Goal: Task Accomplishment & Management: Manage account settings

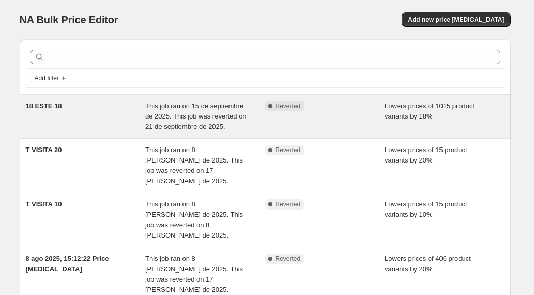
click at [334, 113] on div "Complete Reverted" at bounding box center [325, 116] width 120 height 31
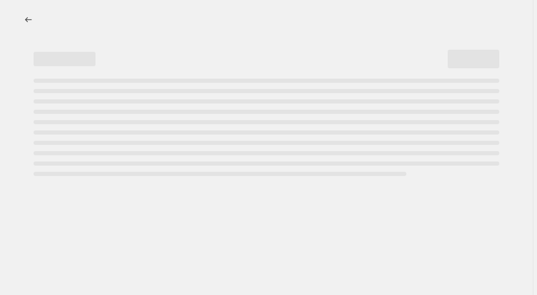
select select "percentage"
select select "collection"
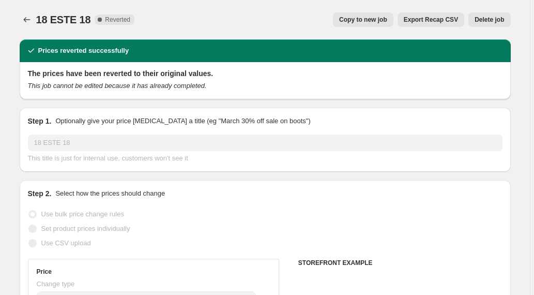
click at [491, 20] on span "Delete job" at bounding box center [488, 20] width 29 height 8
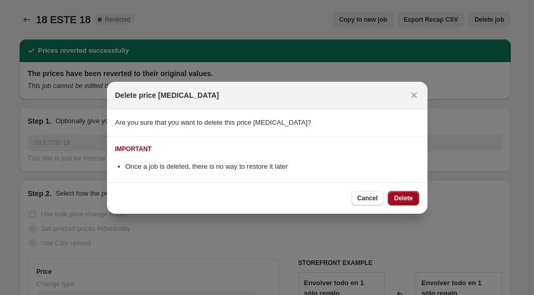
click at [401, 199] on span "Delete" at bounding box center [403, 198] width 19 height 8
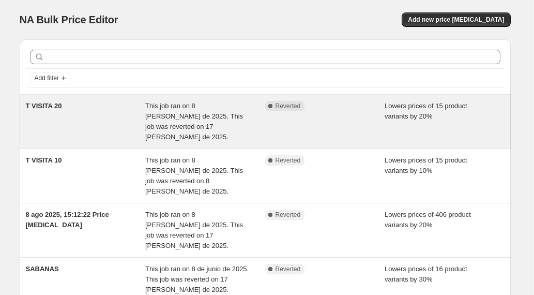
click at [288, 110] on span "Complete Reverted" at bounding box center [285, 106] width 40 height 10
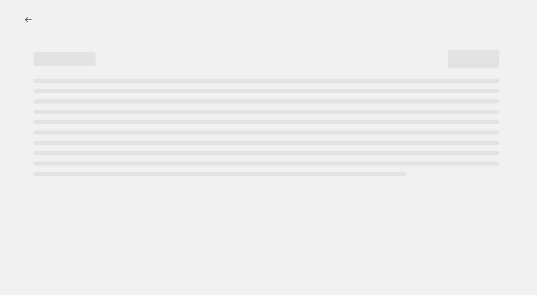
select select "percentage"
select select "collection"
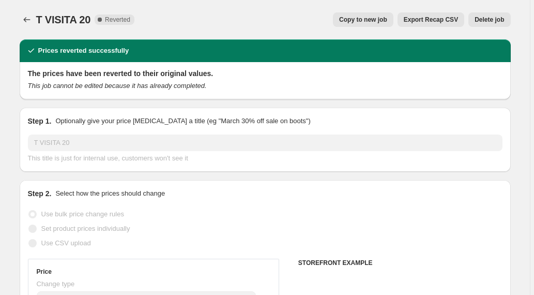
click at [486, 17] on span "Delete job" at bounding box center [488, 20] width 29 height 8
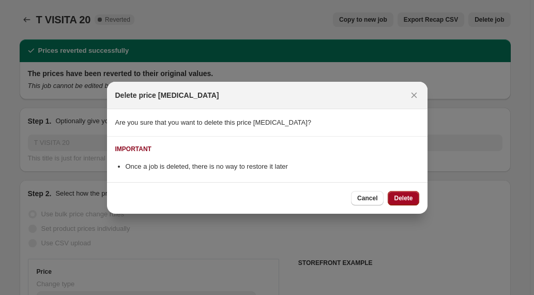
click at [398, 194] on span "Delete" at bounding box center [403, 198] width 19 height 8
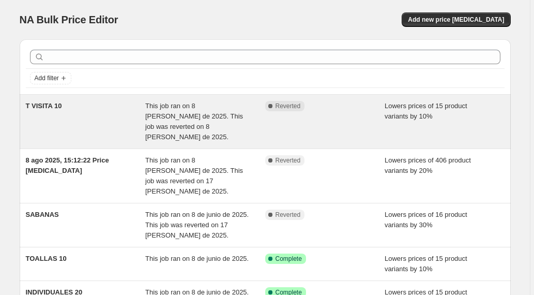
click at [463, 127] on div "Lowers prices of 15 product variants by 10%" at bounding box center [445, 121] width 120 height 41
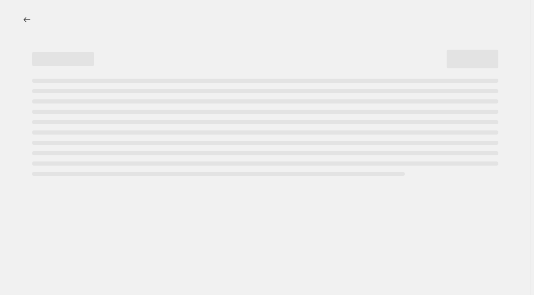
select select "percentage"
select select "collection"
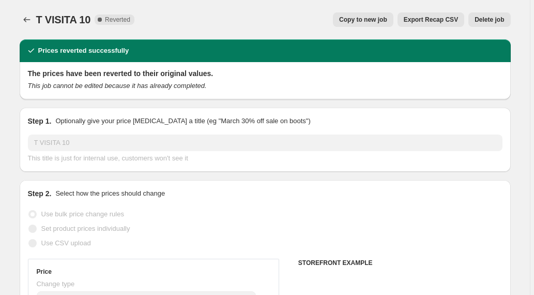
click at [487, 18] on span "Delete job" at bounding box center [488, 20] width 29 height 8
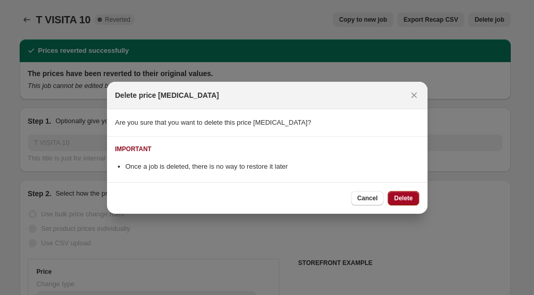
click at [404, 196] on span "Delete" at bounding box center [403, 198] width 19 height 8
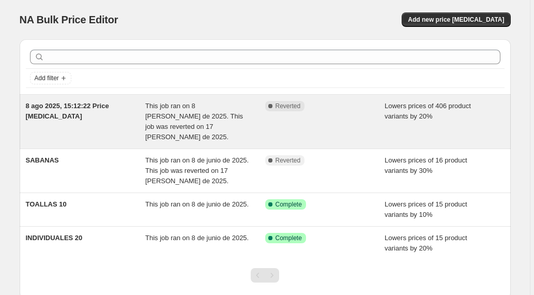
click at [360, 110] on div "Complete Reverted" at bounding box center [317, 106] width 104 height 10
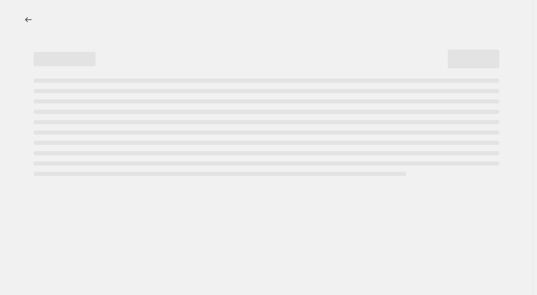
select select "percentage"
select select "collection"
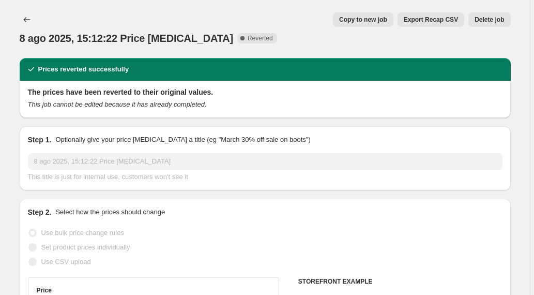
click at [485, 18] on span "Delete job" at bounding box center [488, 20] width 29 height 8
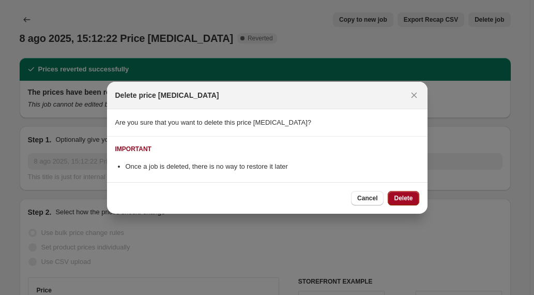
click at [396, 199] on span "Delete" at bounding box center [403, 198] width 19 height 8
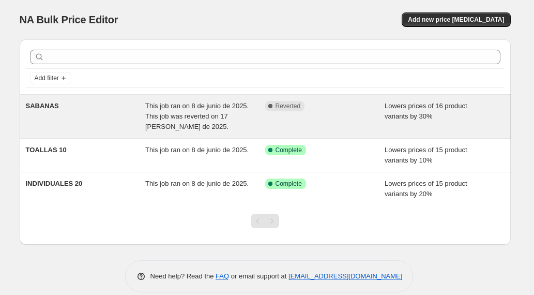
click at [411, 111] on div "Lowers prices of 16 product variants by 30%" at bounding box center [445, 116] width 120 height 31
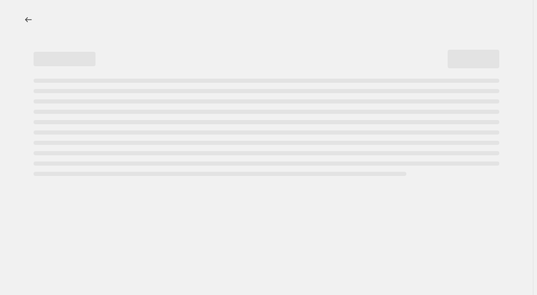
select select "percentage"
select select "collection"
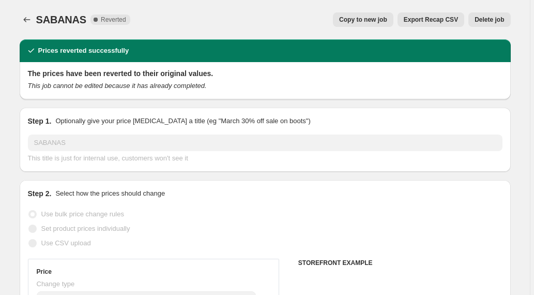
click at [487, 18] on span "Delete job" at bounding box center [488, 20] width 29 height 8
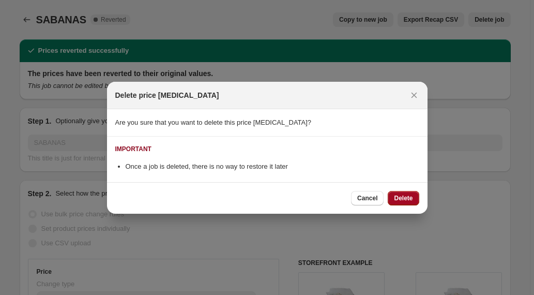
click at [400, 199] on span "Delete" at bounding box center [403, 198] width 19 height 8
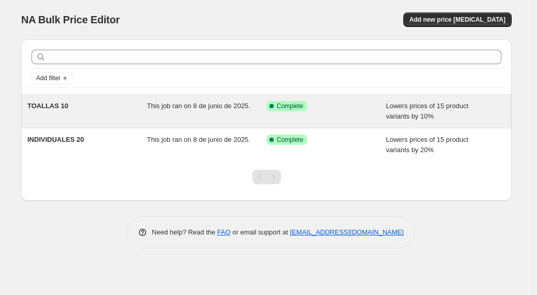
click at [180, 107] on span "This job ran on 8 de junio de 2025." at bounding box center [198, 106] width 103 height 8
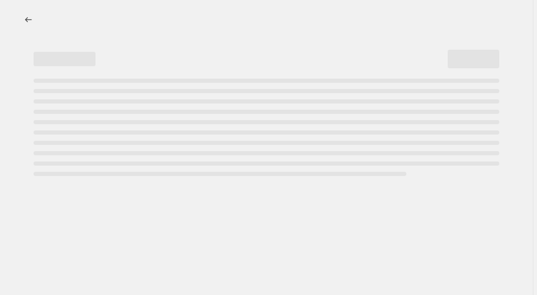
select select "percentage"
select select "collection"
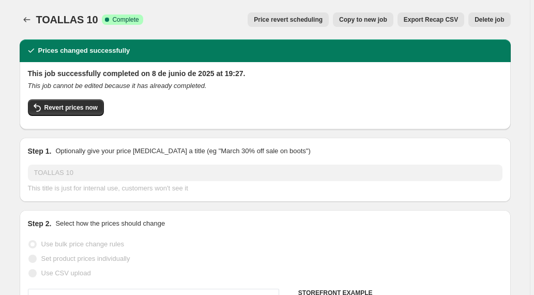
click at [490, 16] on span "Delete job" at bounding box center [488, 20] width 29 height 8
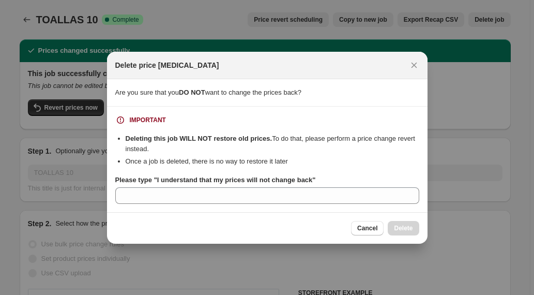
click at [493, 178] on div at bounding box center [267, 147] width 534 height 295
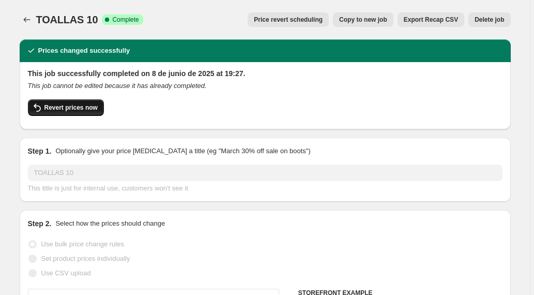
click at [75, 106] on span "Revert prices now" at bounding box center [70, 107] width 53 height 8
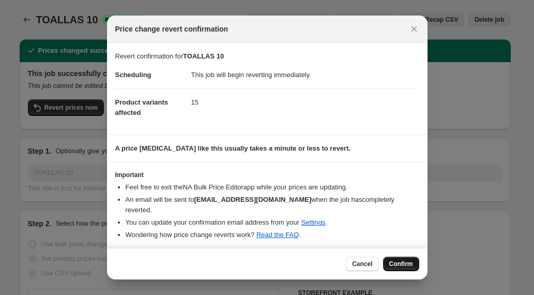
click at [396, 260] on span "Confirm" at bounding box center [401, 263] width 24 height 8
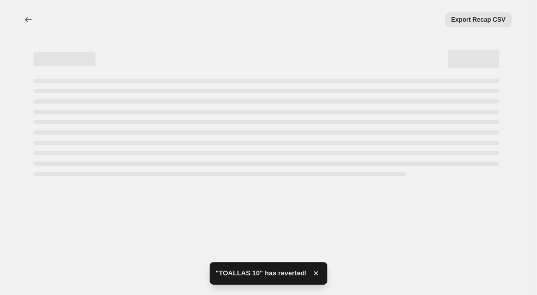
select select "percentage"
select select "collection"
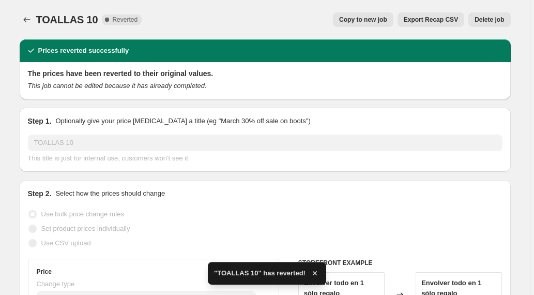
click at [490, 17] on span "Delete job" at bounding box center [488, 20] width 29 height 8
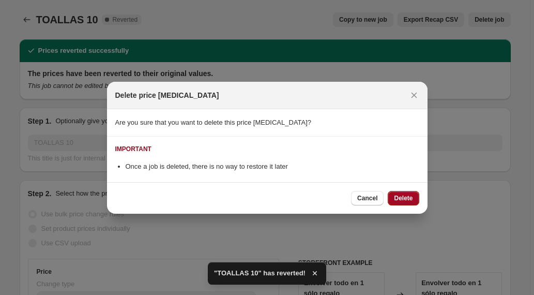
click at [403, 193] on button "Delete" at bounding box center [403, 198] width 31 height 14
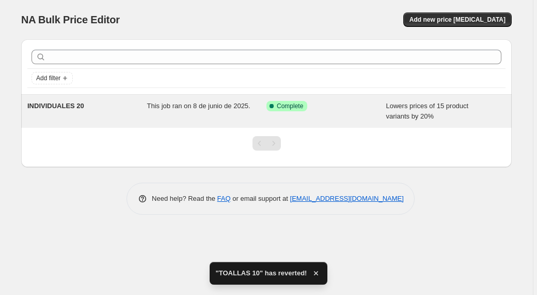
click at [182, 112] on div "This job ran on 8 de junio de 2025." at bounding box center [207, 111] width 120 height 21
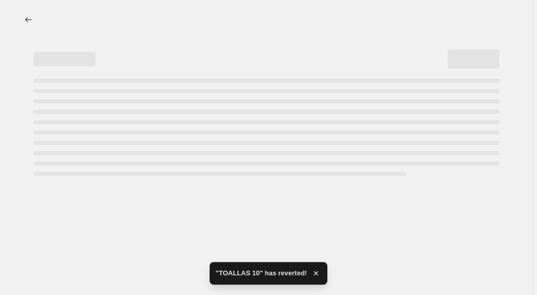
select select "percentage"
select select "collection"
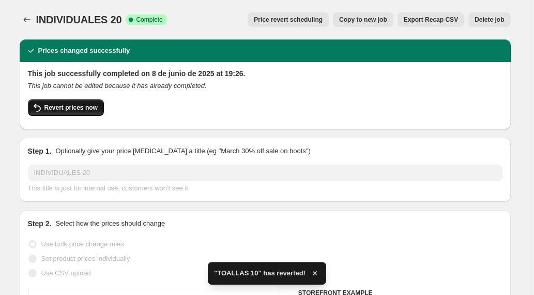
click at [83, 106] on span "Revert prices now" at bounding box center [70, 107] width 53 height 8
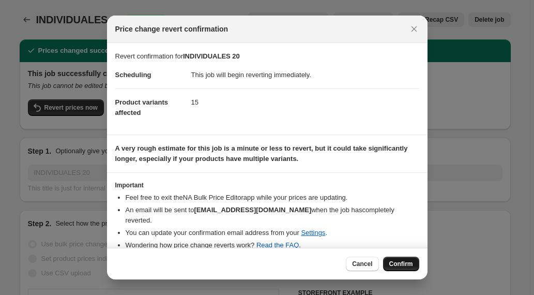
click at [400, 264] on span "Confirm" at bounding box center [401, 263] width 24 height 8
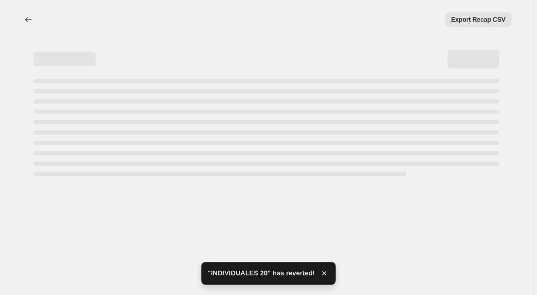
select select "percentage"
select select "collection"
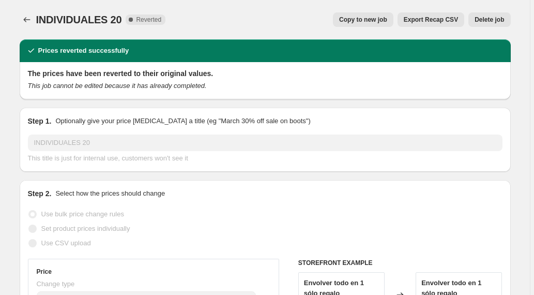
scroll to position [1, 0]
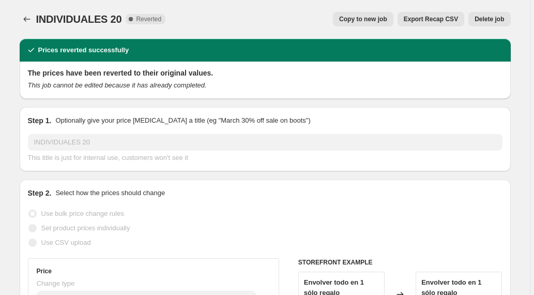
click at [494, 19] on span "Delete job" at bounding box center [488, 19] width 29 height 8
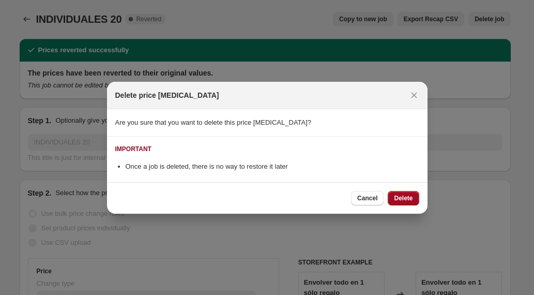
click at [404, 196] on span "Delete" at bounding box center [403, 198] width 19 height 8
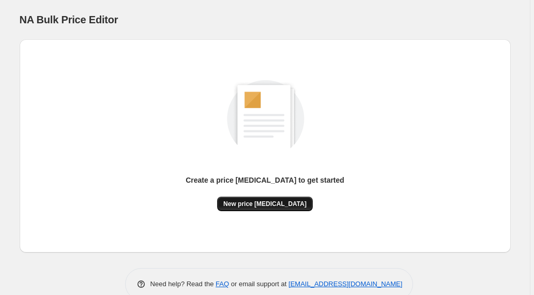
click at [281, 201] on span "New price [MEDICAL_DATA]" at bounding box center [264, 203] width 83 height 8
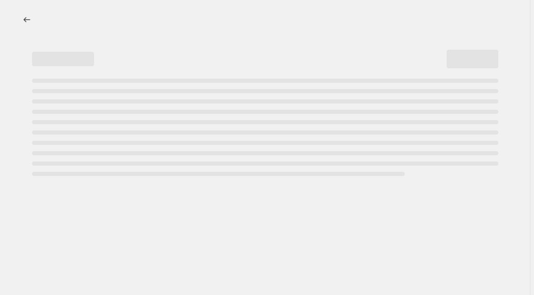
select select "percentage"
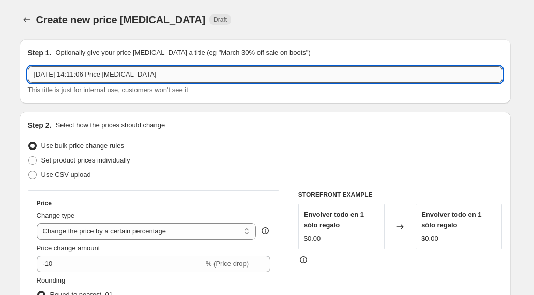
click at [180, 75] on input "[DATE] 14:11:06 Price [MEDICAL_DATA]" at bounding box center [265, 74] width 474 height 17
type input "3"
type input "cyber 70"
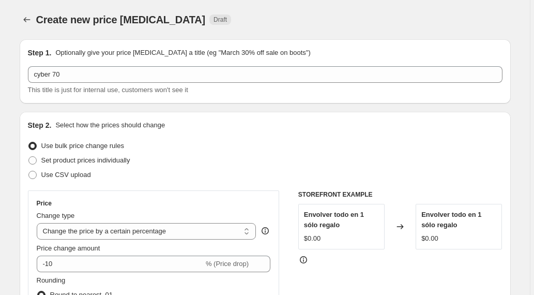
click at [247, 11] on div "Create new price [MEDICAL_DATA]. This page is ready Create new price [MEDICAL_D…" at bounding box center [265, 19] width 491 height 39
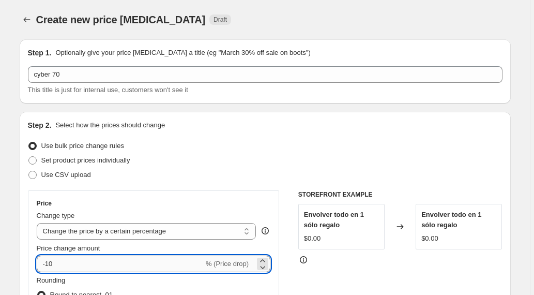
click at [52, 264] on input "-10" at bounding box center [120, 263] width 167 height 17
type input "-0"
